Goal: Feedback & Contribution: Submit feedback/report problem

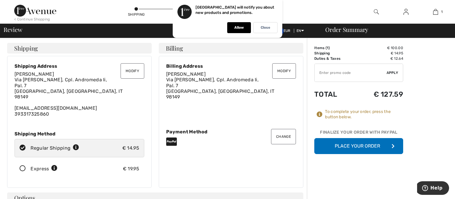
click at [339, 145] on button "Place Your Order" at bounding box center [358, 146] width 89 height 16
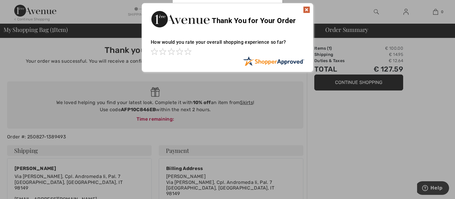
click at [307, 10] on img at bounding box center [306, 9] width 7 height 7
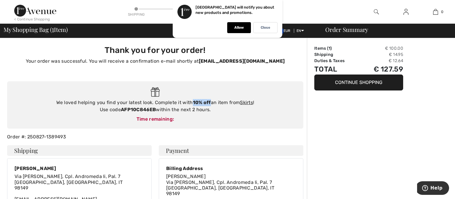
drag, startPoint x: 191, startPoint y: 102, endPoint x: 209, endPoint y: 102, distance: 18.7
click at [209, 102] on div "We loved helping you find your latest look. Complete it with 10% off an item fr…" at bounding box center [155, 106] width 285 height 14
copy div "10% off"
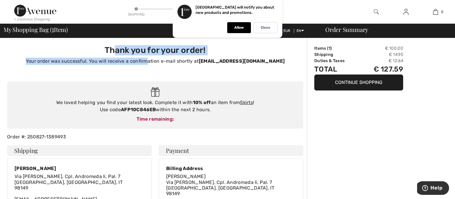
drag, startPoint x: 114, startPoint y: 50, endPoint x: 150, endPoint y: 58, distance: 37.5
click at [150, 58] on div "Thank you for your order! Your order was successful. You will receive a confirm…" at bounding box center [155, 55] width 289 height 20
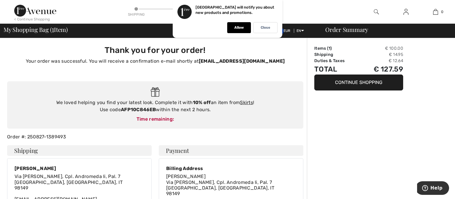
click at [76, 118] on div "Time remaining:" at bounding box center [155, 119] width 285 height 7
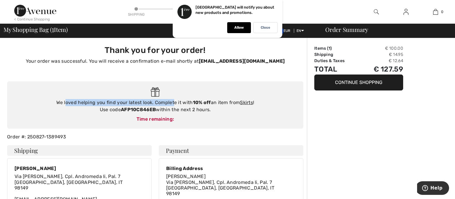
drag, startPoint x: 65, startPoint y: 100, endPoint x: 171, endPoint y: 105, distance: 106.2
click at [171, 105] on div "We loved helping you find your latest look. Complete it with 10% off an item fr…" at bounding box center [155, 106] width 285 height 14
click at [100, 105] on div "We loved helping you find your latest look. Complete it with 10% off an item fr…" at bounding box center [155, 106] width 285 height 14
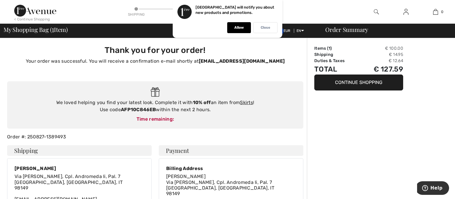
click at [271, 32] on div "Close" at bounding box center [265, 27] width 24 height 11
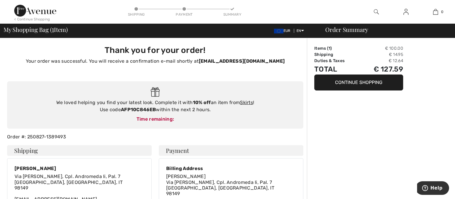
click at [405, 15] on img at bounding box center [406, 11] width 5 height 7
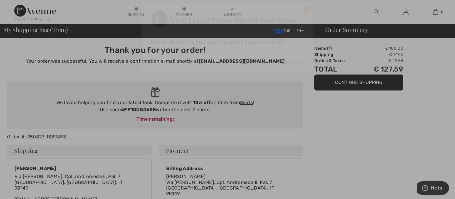
click at [378, 11] on div "Sorry! Something went wrong. Close Thank You for Your Order How would you rate …" at bounding box center [227, 37] width 455 height 75
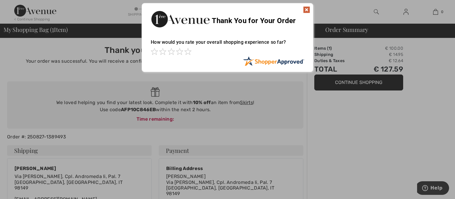
click at [305, 10] on img at bounding box center [306, 9] width 7 height 7
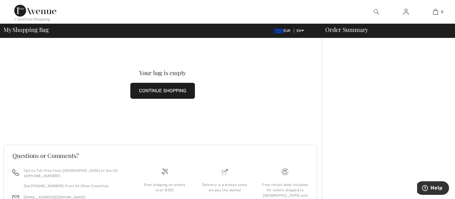
click at [375, 10] on img at bounding box center [376, 11] width 5 height 7
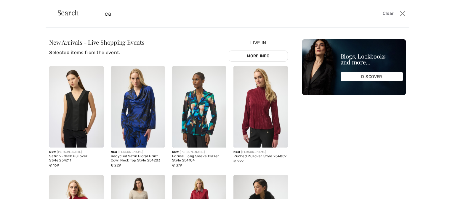
type input "c"
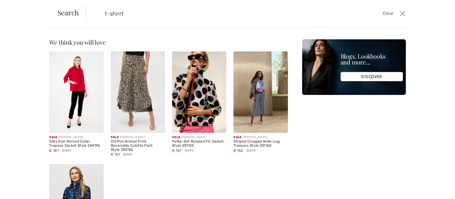
drag, startPoint x: 127, startPoint y: 13, endPoint x: 107, endPoint y: 15, distance: 20.3
click at [107, 15] on input "t-shirrt" at bounding box center [211, 14] width 223 height 18
type input "t"
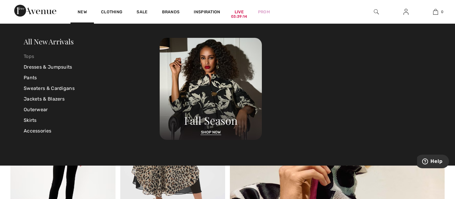
click at [29, 56] on link "Tops" at bounding box center [92, 56] width 136 height 11
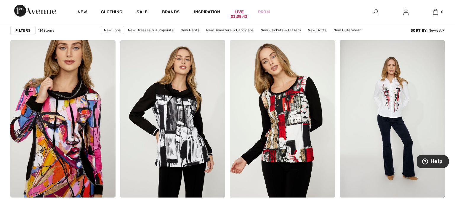
scroll to position [2817, 0]
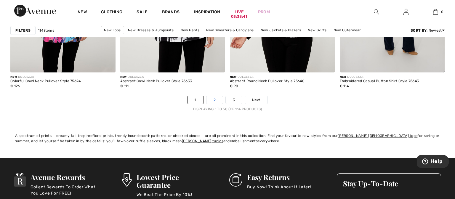
click at [217, 101] on link "2" at bounding box center [215, 100] width 16 height 8
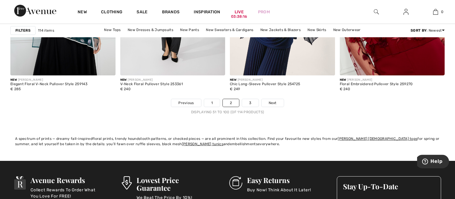
scroll to position [2817, 0]
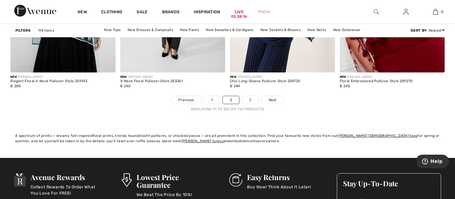
click at [250, 101] on link "3" at bounding box center [250, 100] width 16 height 8
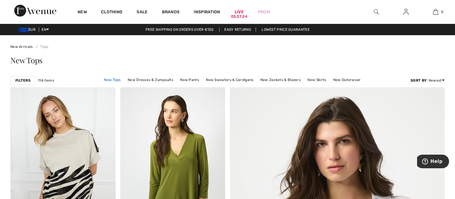
click at [116, 79] on link "New Tops" at bounding box center [112, 80] width 23 height 8
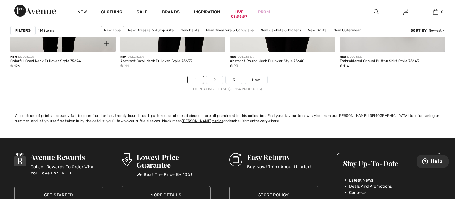
scroll to position [2858, 0]
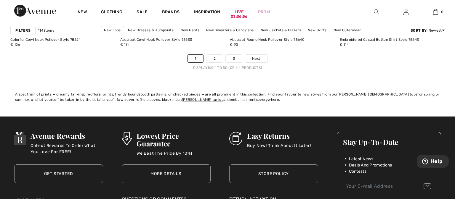
click at [213, 63] on nav "1 2 3 Next Displaying 1 to 50 (of 114 products)" at bounding box center [227, 63] width 435 height 16
click at [217, 58] on link "2" at bounding box center [215, 59] width 16 height 8
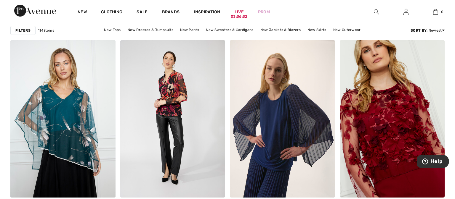
scroll to position [2838, 0]
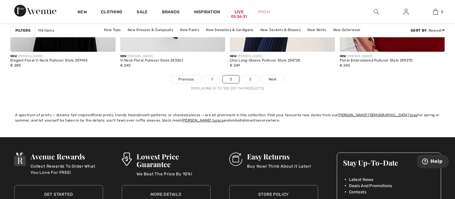
click at [250, 79] on link "3" at bounding box center [250, 80] width 16 height 8
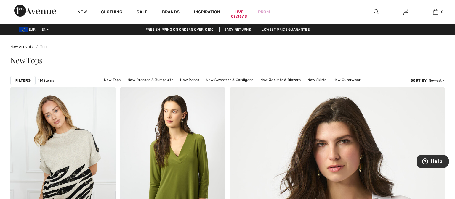
click at [405, 11] on img at bounding box center [406, 11] width 5 height 7
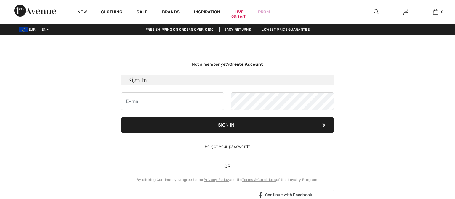
click at [174, 104] on input "email" at bounding box center [172, 101] width 103 height 18
type input "3273831763"
click at [224, 126] on button "Sign In" at bounding box center [227, 125] width 213 height 16
drag, startPoint x: 213, startPoint y: 127, endPoint x: 196, endPoint y: 125, distance: 17.3
click at [213, 127] on button "Sign In" at bounding box center [227, 125] width 213 height 16
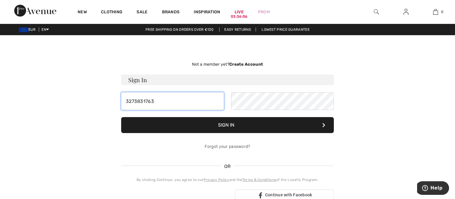
drag, startPoint x: 162, startPoint y: 102, endPoint x: 77, endPoint y: 103, distance: 85.7
click at [121, 103] on input "3273831763" at bounding box center [172, 101] width 103 height 18
type input "3936925760"
click at [197, 124] on button "Sign In" at bounding box center [227, 125] width 213 height 16
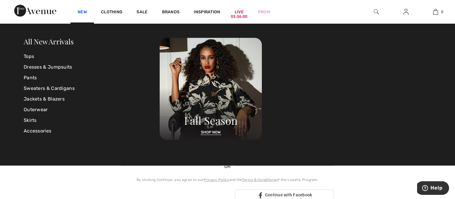
click at [84, 12] on link "New" at bounding box center [82, 12] width 9 height 6
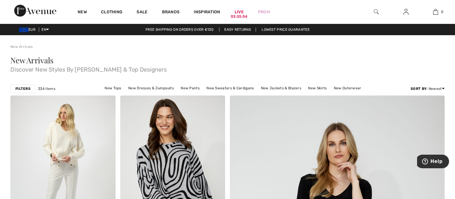
click at [374, 11] on img at bounding box center [376, 11] width 5 height 7
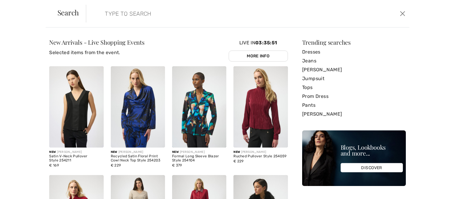
click at [176, 12] on input "search" at bounding box center [211, 14] width 223 height 18
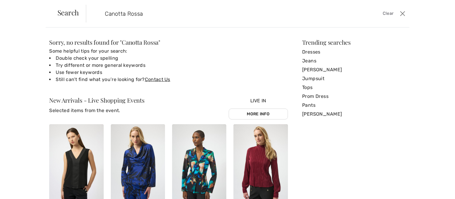
drag, startPoint x: 175, startPoint y: 13, endPoint x: 36, endPoint y: 10, distance: 139.3
click at [100, 10] on input "Canotta Rossa" at bounding box center [211, 14] width 223 height 18
type input "Top Red"
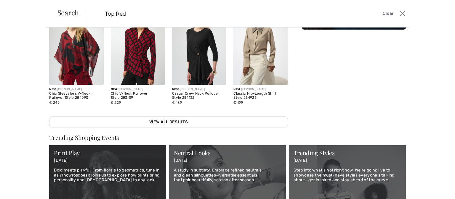
scroll to position [200, 0]
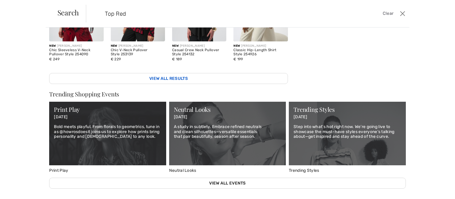
click at [174, 78] on link "View All Results" at bounding box center [168, 78] width 239 height 11
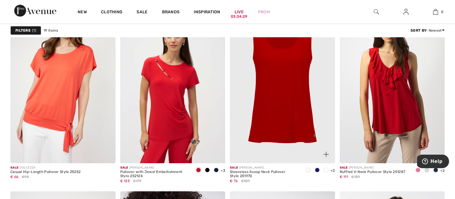
scroll to position [438, 0]
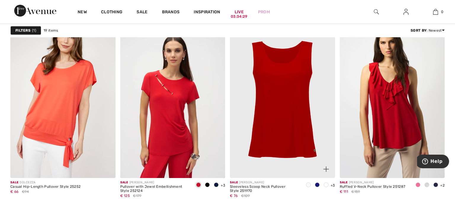
click at [287, 80] on img at bounding box center [282, 100] width 105 height 158
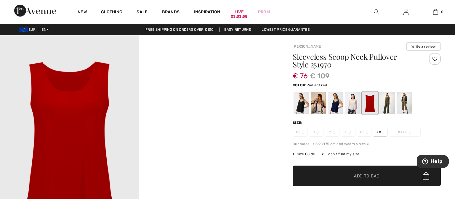
scroll to position [21, 0]
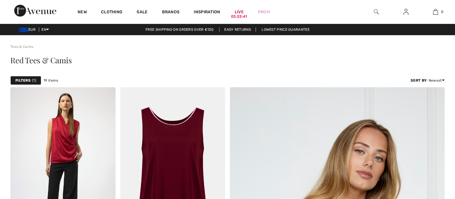
scroll to position [438, 0]
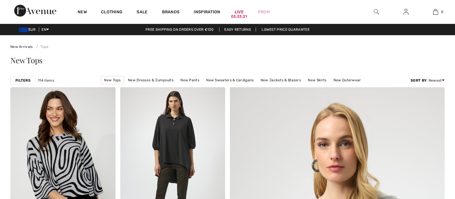
scroll to position [2817, 0]
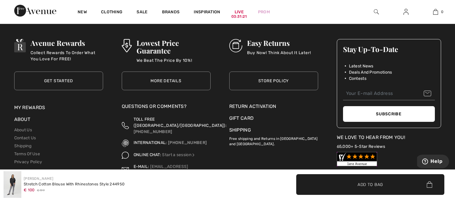
scroll to position [1314, 0]
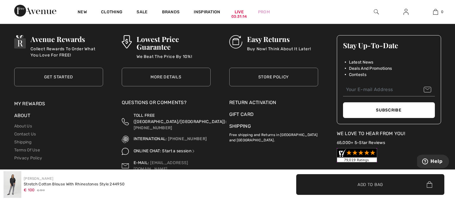
click at [180, 149] on link "Start a session" at bounding box center [178, 151] width 33 height 5
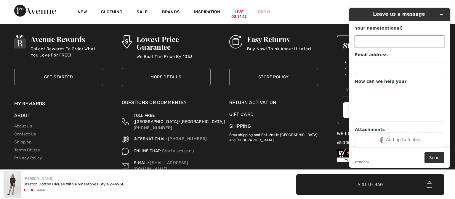
click at [394, 38] on input "Your name (optional)" at bounding box center [400, 42] width 90 height 12
click at [378, 42] on input "Your name (optional)" at bounding box center [400, 42] width 90 height 12
type input "Caterina Princiotta"
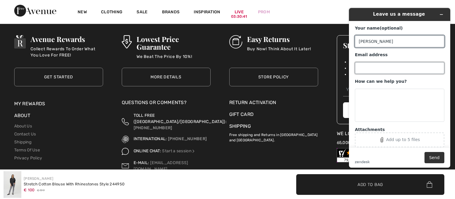
click at [369, 71] on input "Email address" at bounding box center [400, 68] width 90 height 12
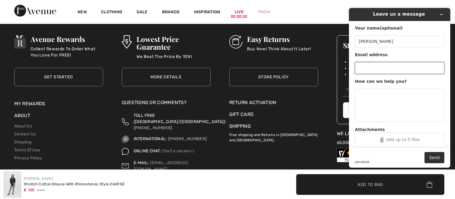
paste input "caterinaprinciotta55@gmail.com"
drag, startPoint x: 352, startPoint y: 70, endPoint x: 335, endPoint y: 71, distance: 17.5
click at [355, 71] on input "caterinaprinciotta55@gmail.com" at bounding box center [400, 68] width 90 height 12
type input "caterinaprinciotta55@gmail.com"
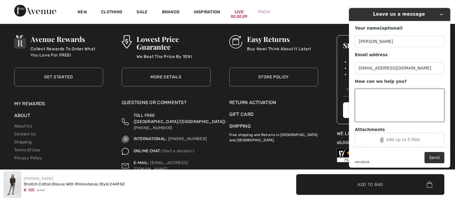
click at [371, 99] on textarea "How can we help you?" at bounding box center [400, 105] width 90 height 33
paste textarea "Order #: 250819-1386049"
drag, startPoint x: 423, startPoint y: 94, endPoint x: 441, endPoint y: 95, distance: 18.4
click at [441, 95] on textarea "Buongiorno, ho effettuato l'ordine n. Order #: 250819-1386049," at bounding box center [400, 105] width 90 height 33
click at [358, 101] on textarea "Buongiorno, ho effettuato l'ordine 250819-1386049," at bounding box center [400, 105] width 90 height 33
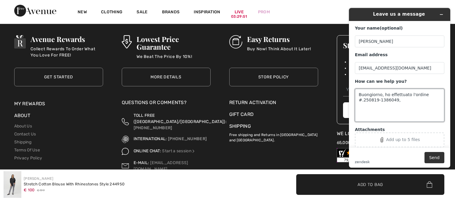
click at [402, 103] on textarea "Buongiorno, ho effettuato l'ordine #.250819-1386049," at bounding box center [400, 105] width 90 height 33
paste textarea "Joseph Ribkoff stretch cotton blouse with rhinestones style 244950 Color: Black…"
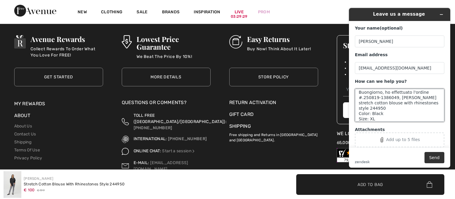
click at [359, 112] on textarea "Buongiorno, ho effettuato l'ordine #.250819-1386049, Joseph Ribkoff stretch cot…" at bounding box center [400, 105] width 90 height 33
click at [359, 116] on textarea "Buongiorno, ho effettuato l'ordine #.250819-1386049, Joseph Ribkoff stretch cot…" at bounding box center [400, 105] width 90 height 33
click at [407, 95] on textarea "Buongiorno, ho effettuato l'ordine #.250819-1386049, Joseph Ribkoff stretch cot…" at bounding box center [400, 105] width 90 height 33
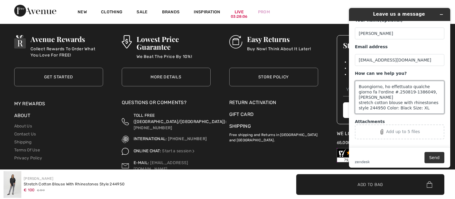
scroll to position [12, 0]
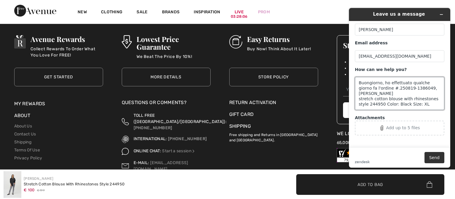
click at [419, 97] on textarea "Buongiorno, ho effettuato qualche giorno fa l'ordine #.250819-1386049, Joseph R…" at bounding box center [400, 93] width 90 height 33
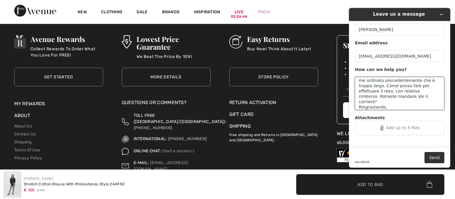
scroll to position [61, 0]
drag, startPoint x: 379, startPoint y: 109, endPoint x: 349, endPoint y: 106, distance: 29.8
click at [355, 106] on textarea "Buongiorno, ho effettuato qualche giorno fa l'ordine #.250819-1386049, Joseph R…" at bounding box center [400, 93] width 90 height 33
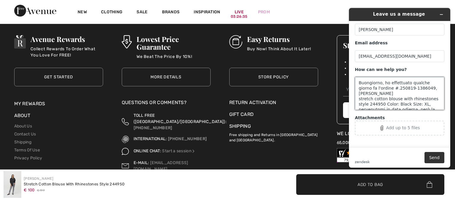
drag, startPoint x: 380, startPoint y: 105, endPoint x: 675, endPoint y: 59, distance: 298.7
click at [355, 77] on textarea "Buongiorno, ho effettuato qualche giorno fa l'ordine #.250819-1386049, Joseph R…" at bounding box center [400, 93] width 90 height 33
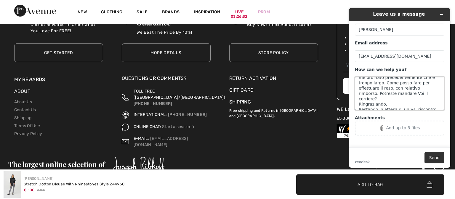
scroll to position [1344, 0]
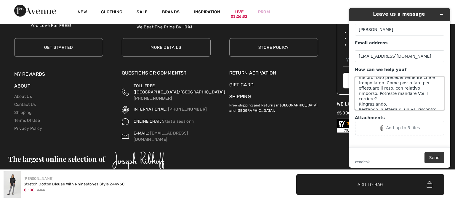
type textarea "Buongiorno, ho effettuato qualche giorno fa l'ordine #.250819-1386049, Joseph R…"
click at [438, 156] on button "Send" at bounding box center [435, 157] width 20 height 11
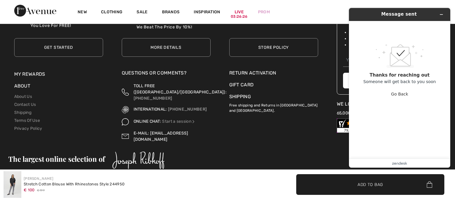
click at [177, 131] on link "[EMAIL_ADDRESS][DOMAIN_NAME]" at bounding box center [161, 136] width 55 height 11
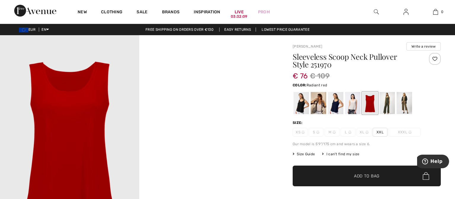
click at [381, 12] on div at bounding box center [377, 12] width 30 height 24
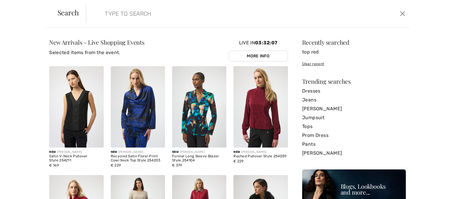
click at [215, 14] on input "search" at bounding box center [211, 14] width 223 height 18
type input "Top Red"
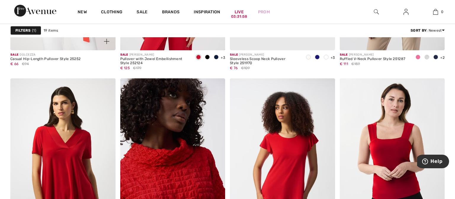
scroll to position [626, 0]
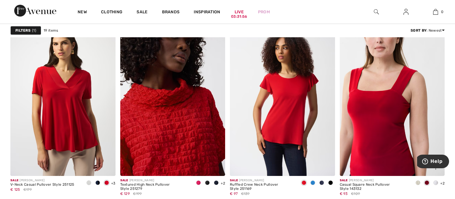
click at [372, 94] on img at bounding box center [392, 98] width 105 height 158
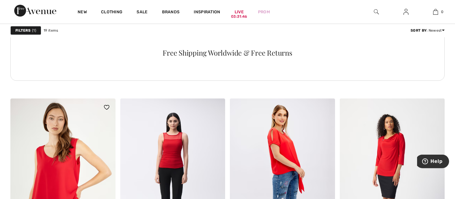
scroll to position [835, 0]
